Goal: Task Accomplishment & Management: Manage account settings

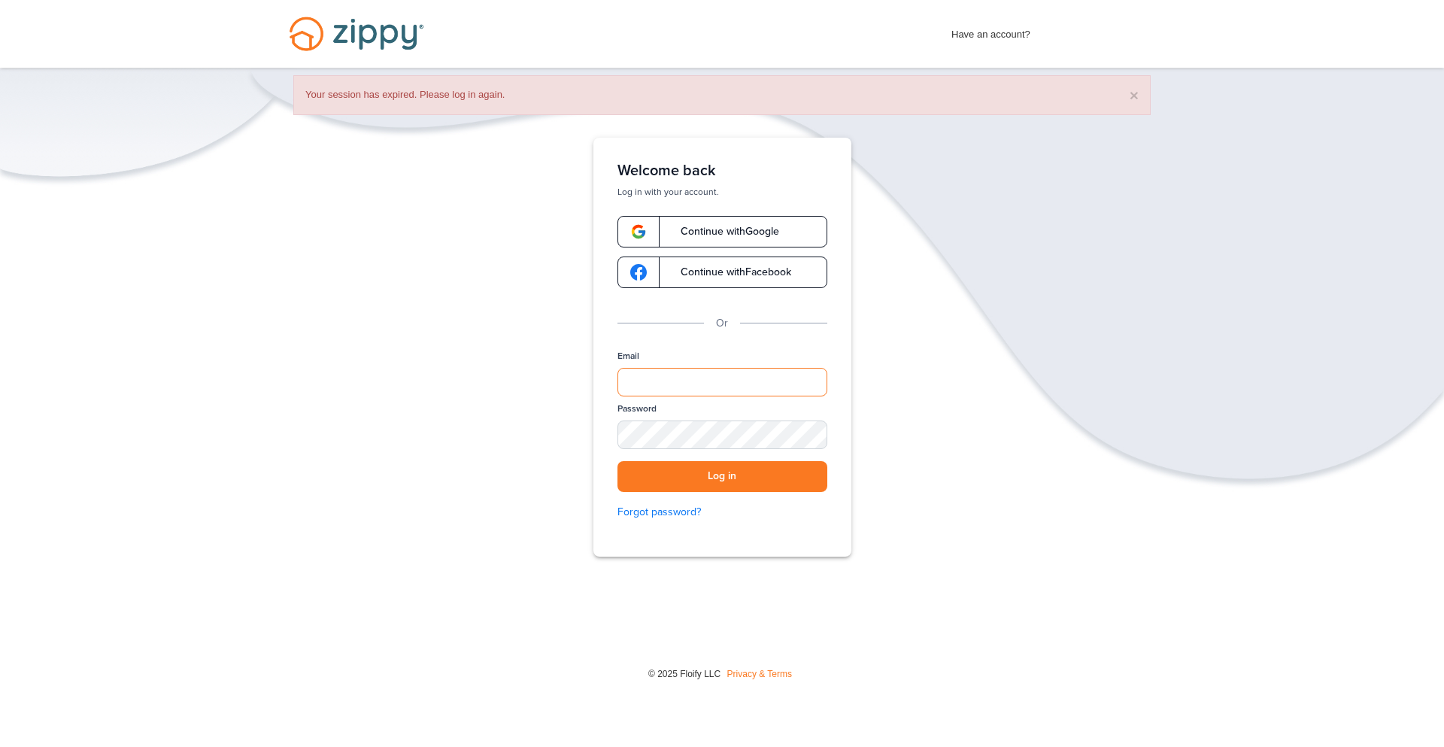
type input "**********"
click at [735, 478] on button "Log in" at bounding box center [723, 476] width 210 height 31
